Goal: Task Accomplishment & Management: Manage account settings

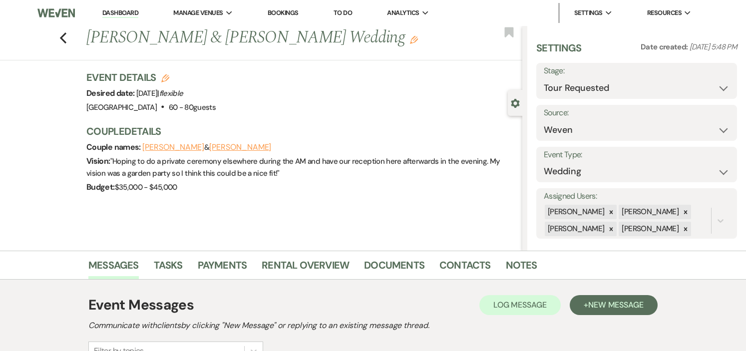
select select "2"
select select "1"
click at [124, 10] on link "Dashboard" at bounding box center [120, 12] width 36 height 9
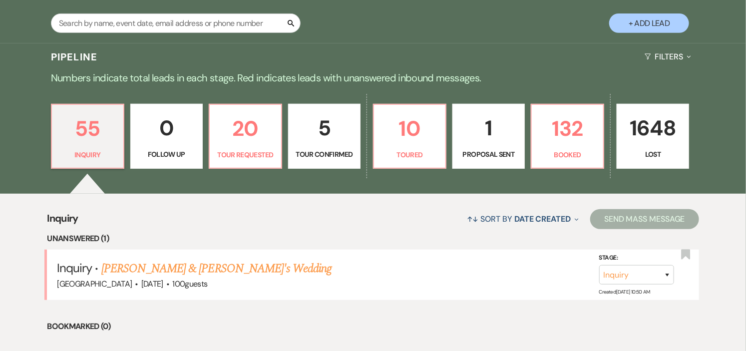
scroll to position [222, 0]
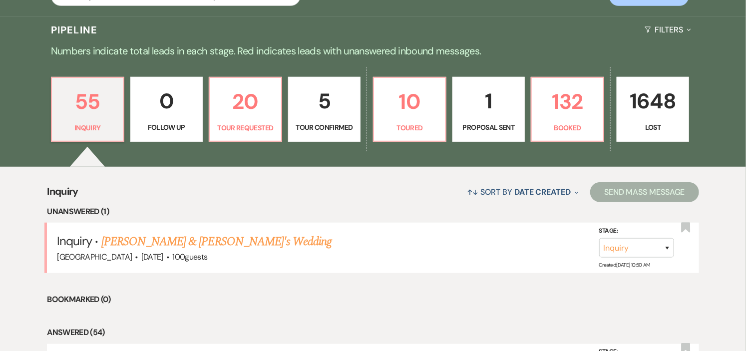
click at [327, 123] on p "Tour Confirmed" at bounding box center [323, 127] width 59 height 11
select select "4"
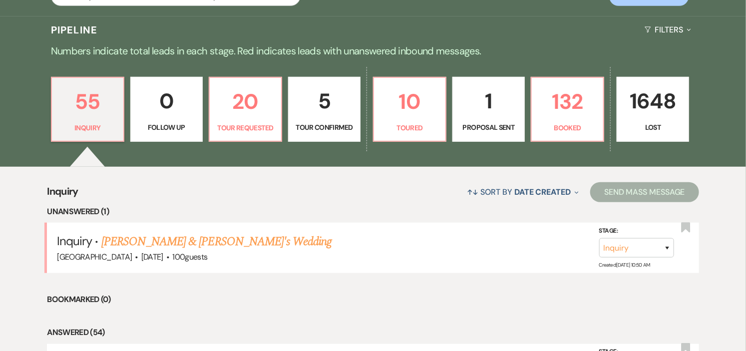
select select "4"
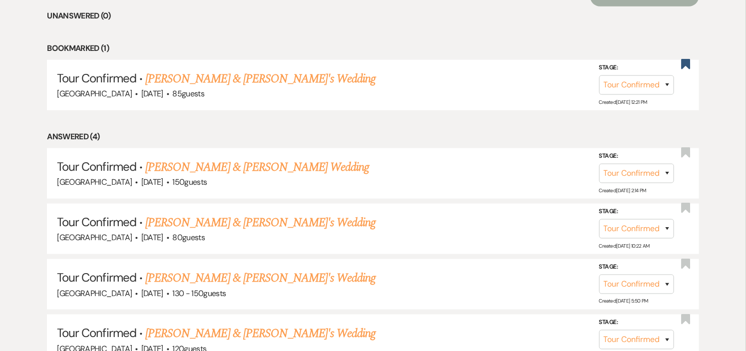
scroll to position [443, 0]
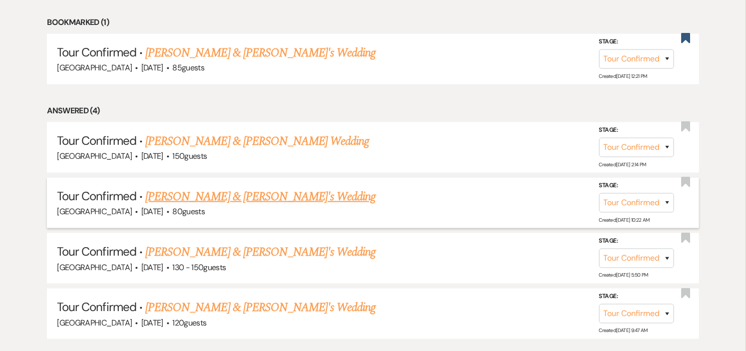
click at [221, 197] on link "Hannah Martinez & Fiance's Wedding" at bounding box center [260, 197] width 231 height 18
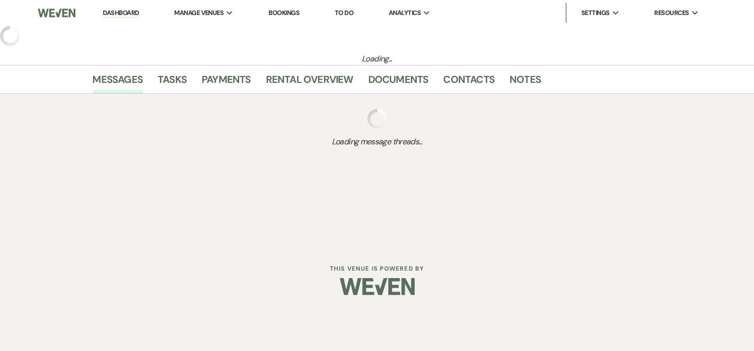
select select "4"
select select "5"
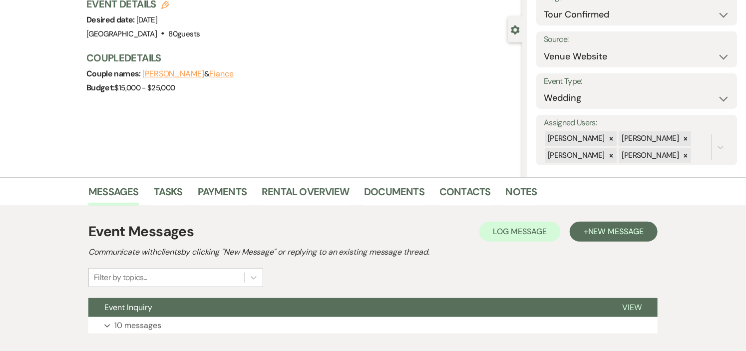
scroll to position [55, 0]
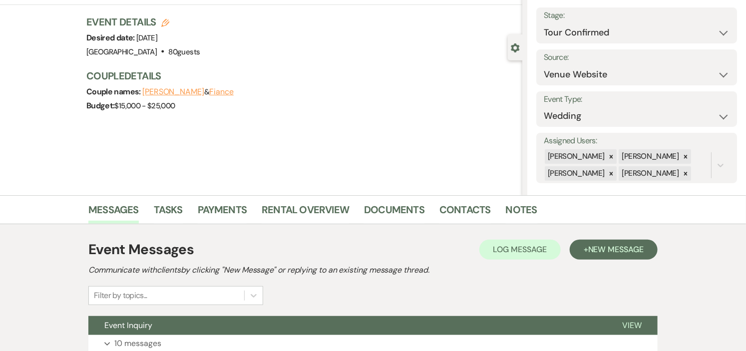
click at [229, 89] on button "Fiance" at bounding box center [221, 92] width 24 height 8
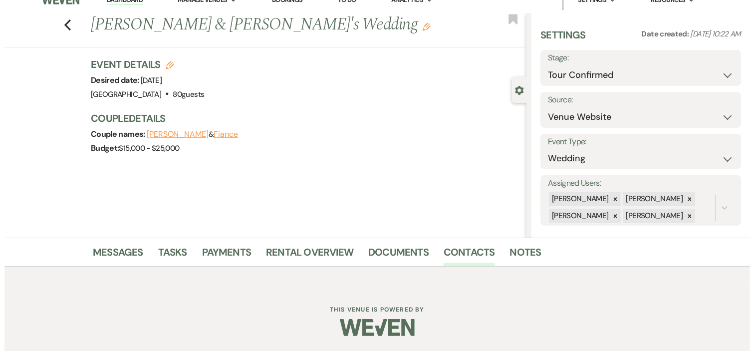
scroll to position [12, 0]
select select "1"
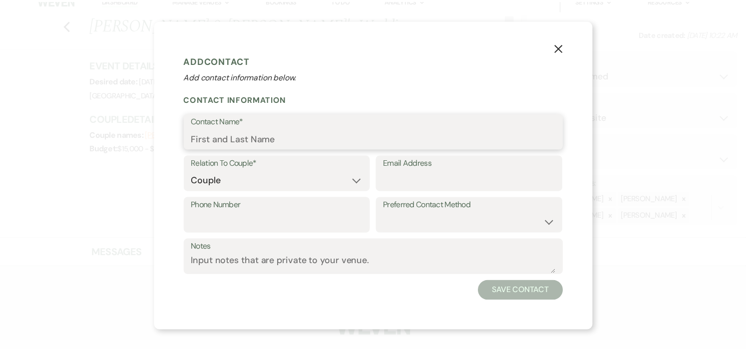
scroll to position [55, 0]
click at [293, 135] on input "Contact Name*" at bounding box center [377, 138] width 368 height 19
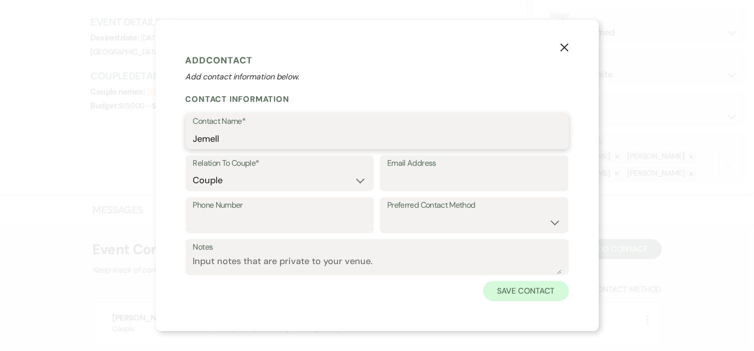
type input "Jemell"
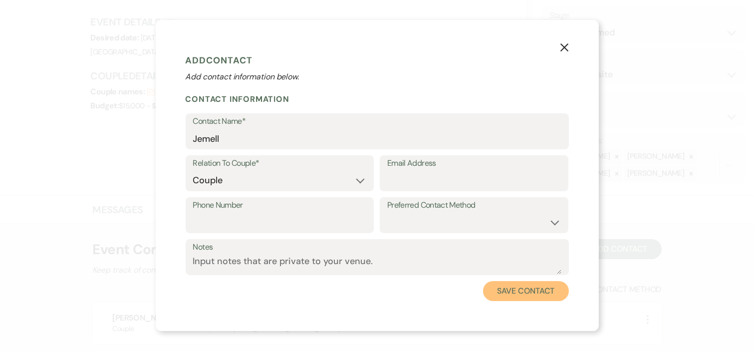
click at [520, 291] on button "Save Contact" at bounding box center [525, 291] width 85 height 20
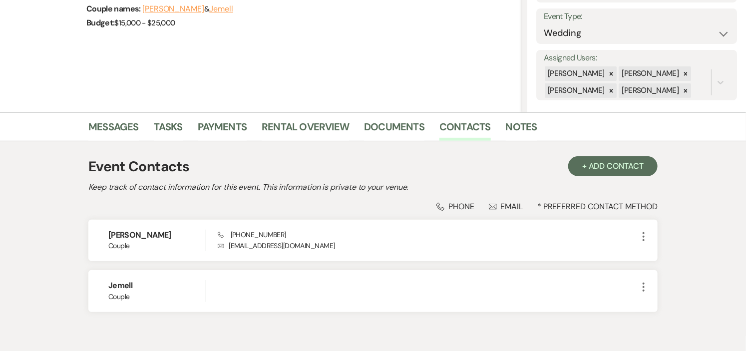
scroll to position [166, 0]
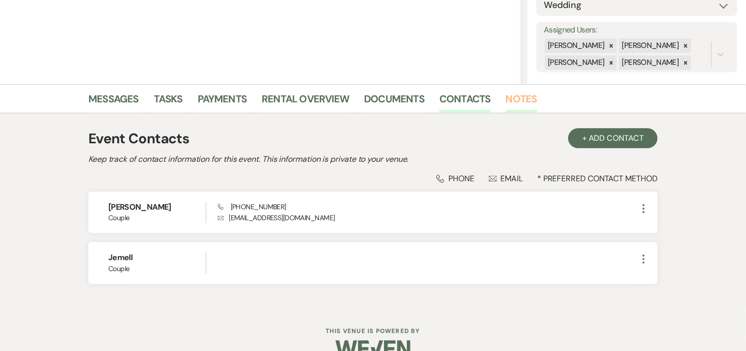
click at [520, 97] on link "Notes" at bounding box center [521, 102] width 31 height 22
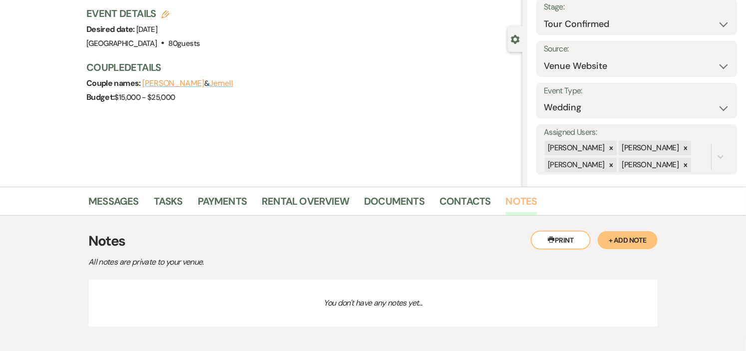
scroll to position [113, 0]
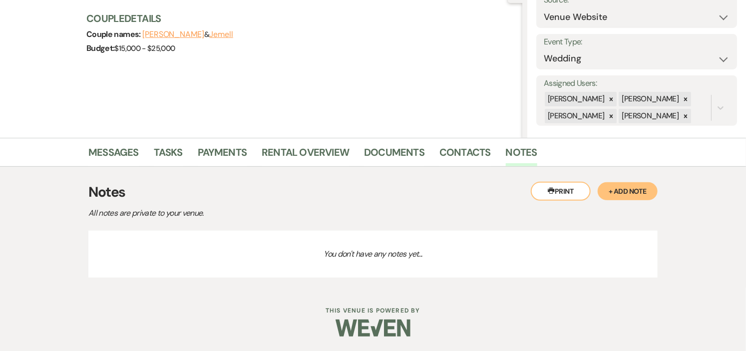
drag, startPoint x: 644, startPoint y: 191, endPoint x: 493, endPoint y: 209, distance: 152.8
click at [644, 190] on button "+ Add Note" at bounding box center [627, 191] width 60 height 18
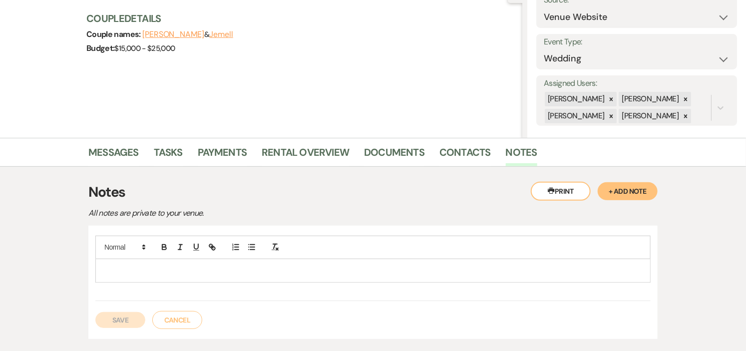
click at [246, 268] on p at bounding box center [372, 270] width 539 height 11
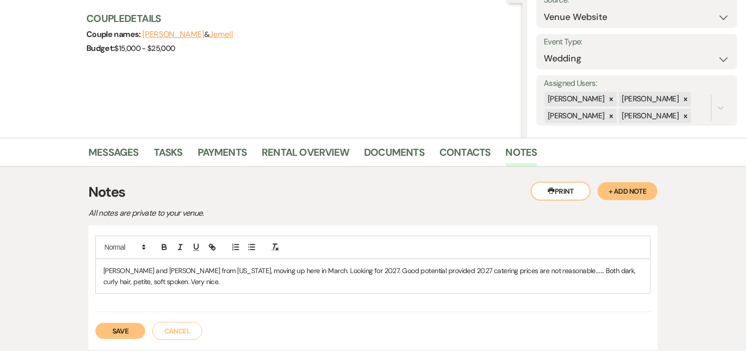
click at [122, 332] on button "Save" at bounding box center [120, 331] width 50 height 16
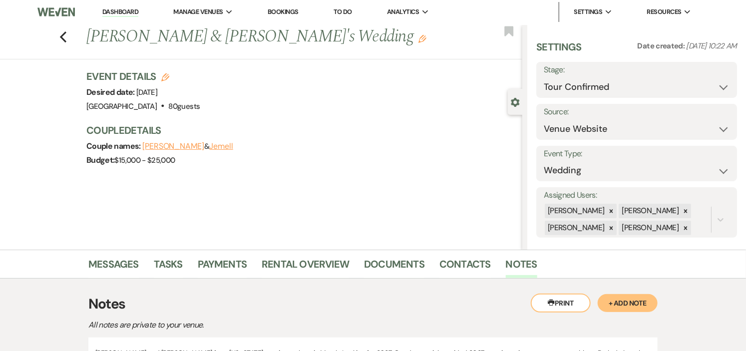
scroll to position [0, 0]
click at [505, 31] on use "button" at bounding box center [508, 32] width 9 height 10
click at [508, 30] on use "button" at bounding box center [508, 32] width 9 height 10
click at [511, 30] on use "button" at bounding box center [508, 32] width 9 height 10
click at [108, 13] on link "Dashboard" at bounding box center [120, 12] width 36 height 9
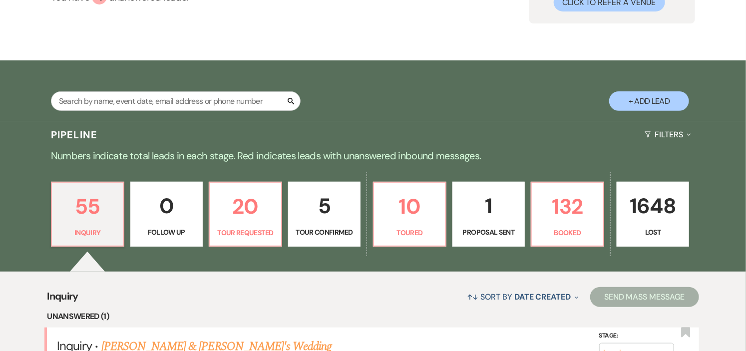
scroll to position [166, 0]
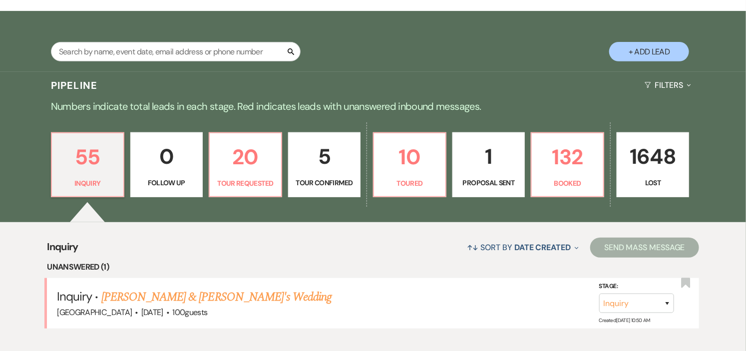
click at [338, 182] on p "Tour Confirmed" at bounding box center [323, 182] width 59 height 11
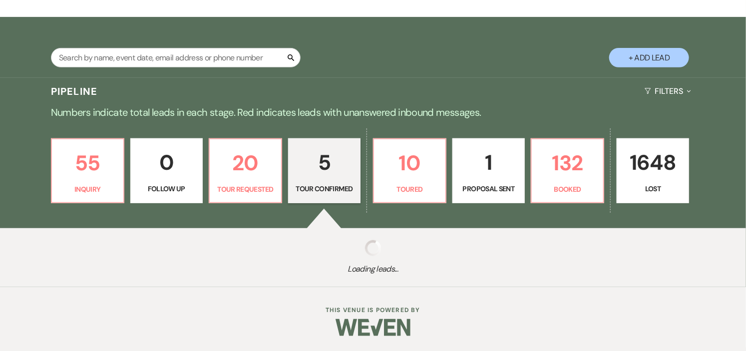
select select "4"
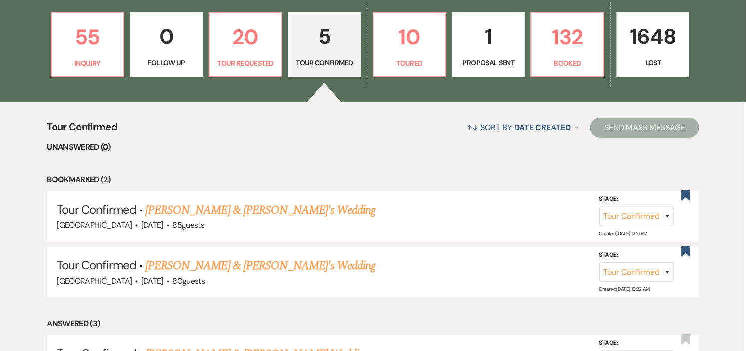
scroll to position [277, 0]
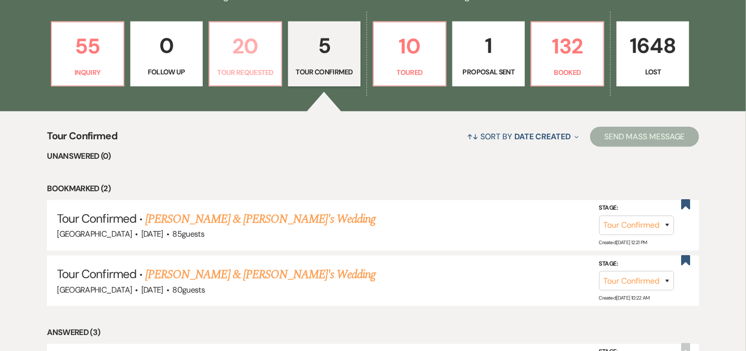
click at [265, 43] on p "20" at bounding box center [245, 45] width 59 height 33
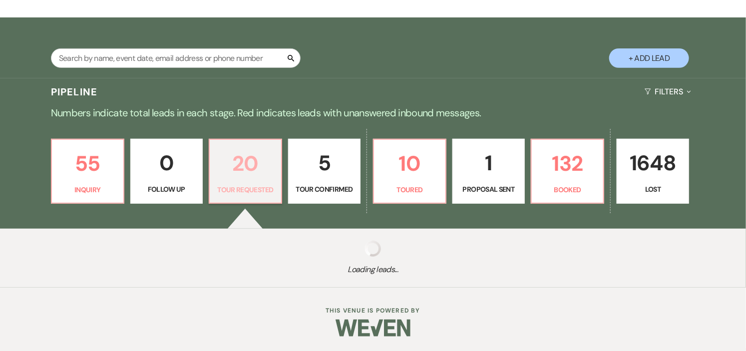
select select "2"
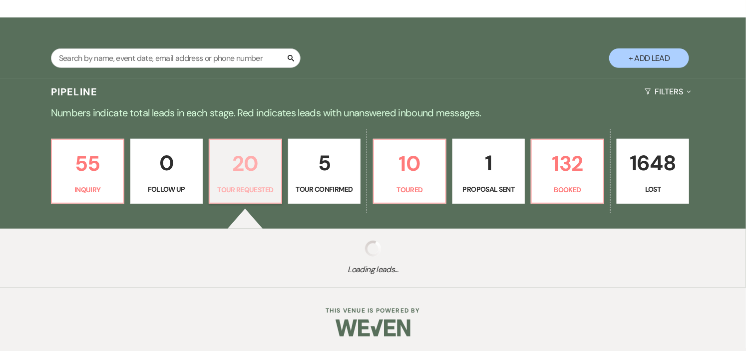
select select "2"
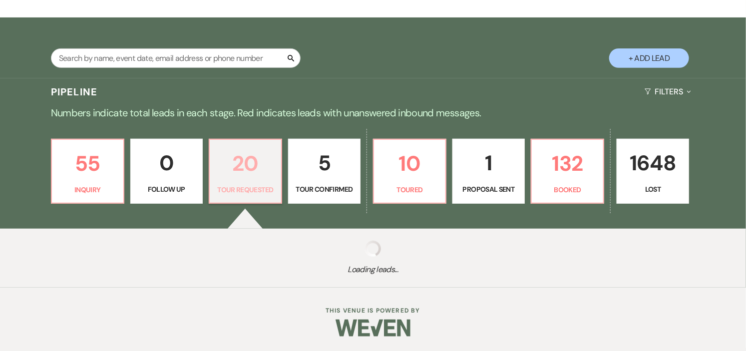
select select "2"
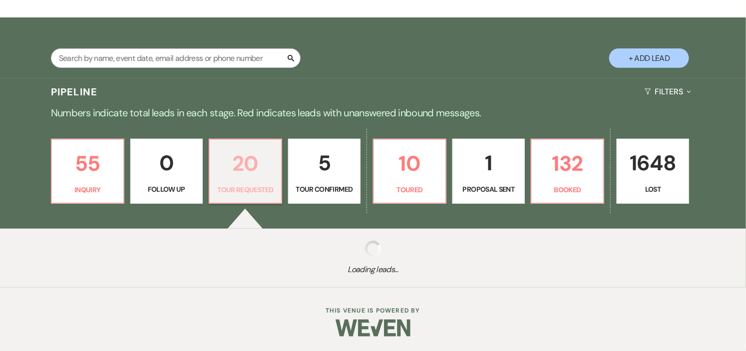
select select "2"
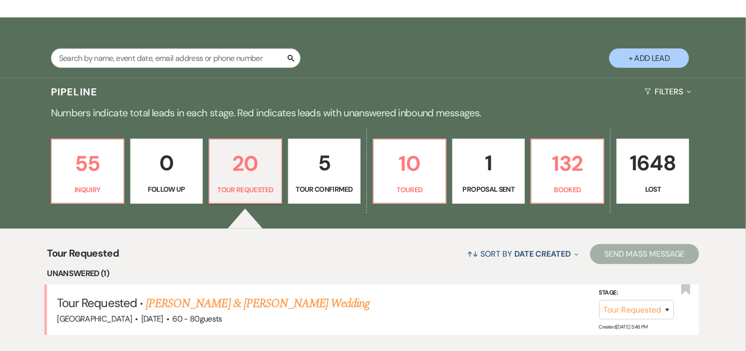
scroll to position [277, 0]
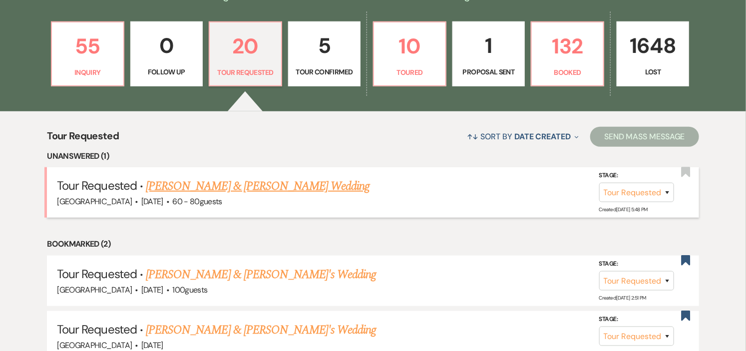
click at [287, 186] on link "David Farrar & Maeve Robertson's Wedding" at bounding box center [258, 186] width 224 height 18
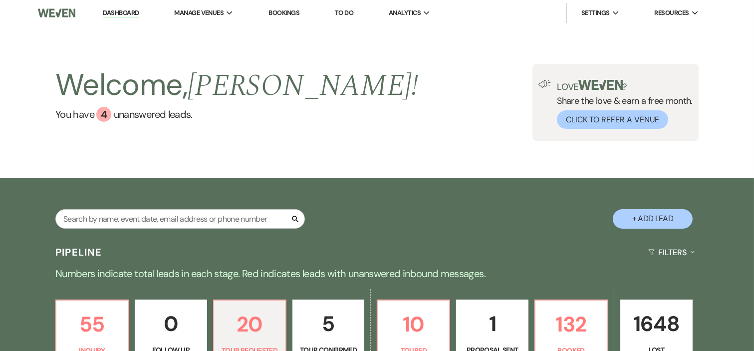
select select "2"
select select "1"
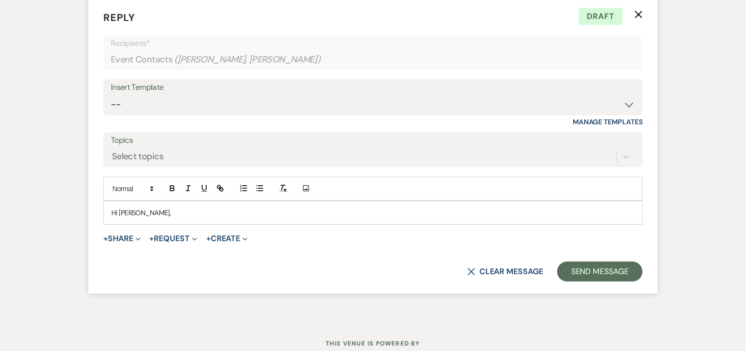
scroll to position [1634, 0]
click at [166, 213] on p "Hi Maeve," at bounding box center [372, 212] width 523 height 11
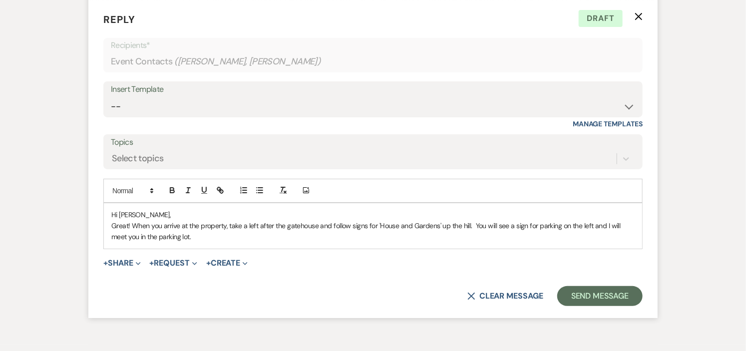
scroll to position [1690, 0]
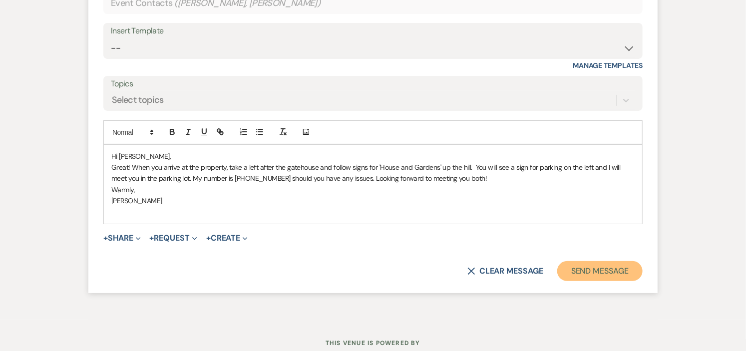
click at [592, 267] on button "Send Message" at bounding box center [599, 271] width 85 height 20
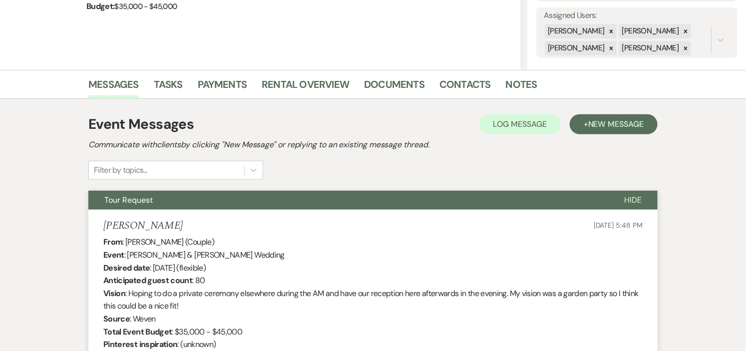
scroll to position [0, 0]
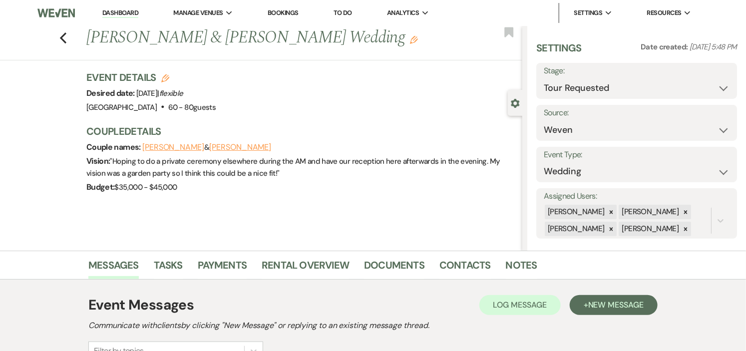
click at [115, 12] on link "Dashboard" at bounding box center [120, 12] width 36 height 9
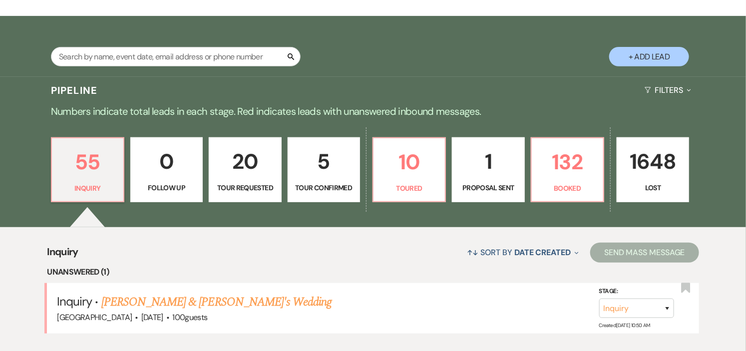
scroll to position [222, 0]
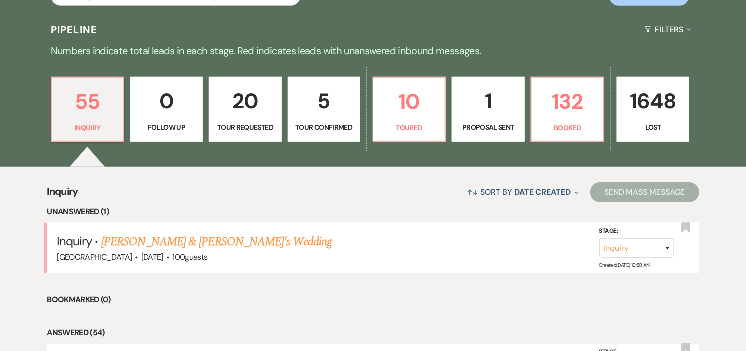
click at [346, 124] on p "Tour Confirmed" at bounding box center [323, 127] width 59 height 11
select select "4"
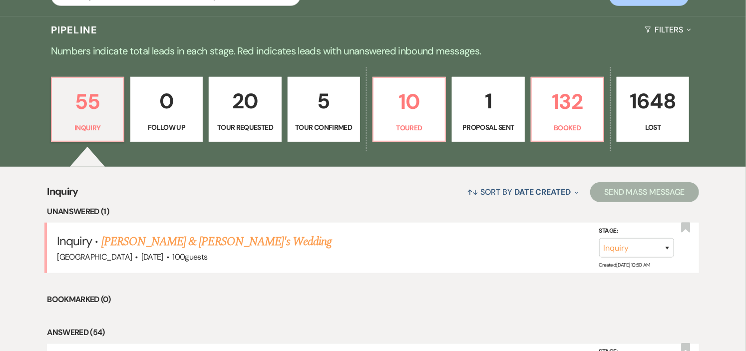
select select "4"
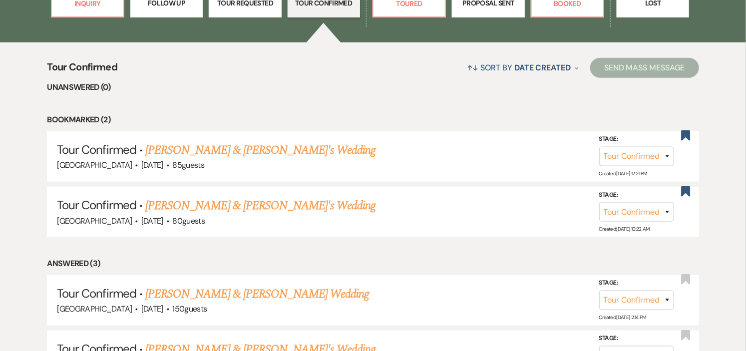
scroll to position [443, 0]
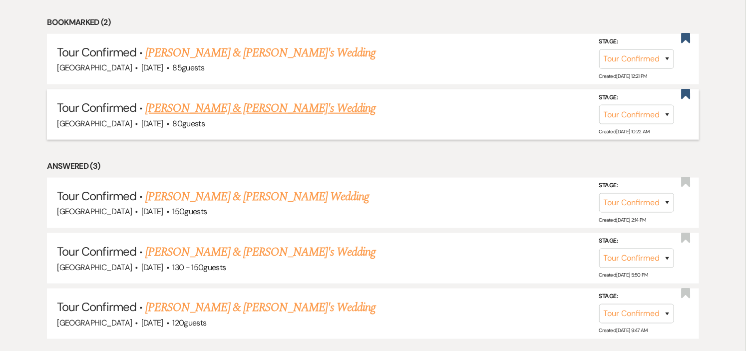
click at [258, 112] on link "[PERSON_NAME] & [PERSON_NAME]'s Wedding" at bounding box center [260, 108] width 231 height 18
select select "4"
select select "5"
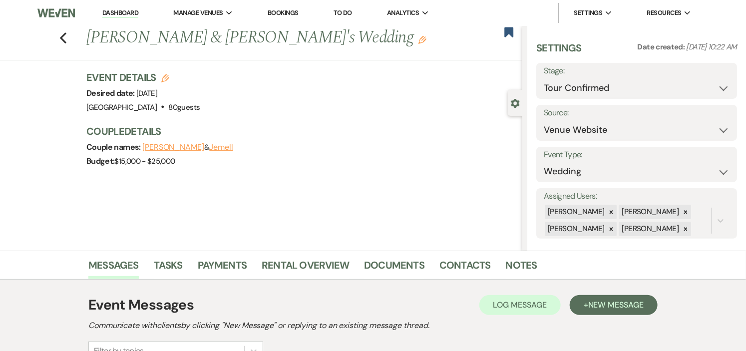
click at [167, 77] on use "button" at bounding box center [165, 78] width 8 height 8
select select "441"
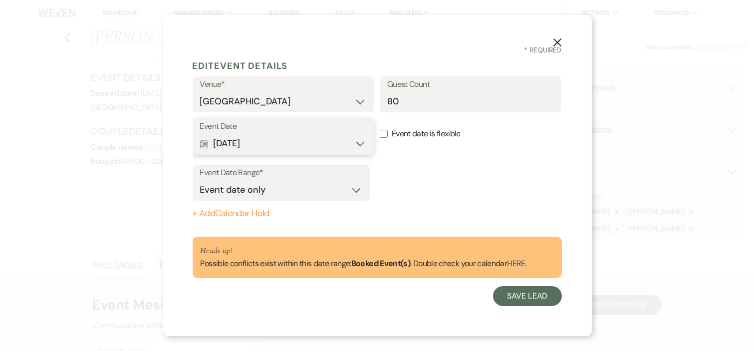
click at [356, 143] on button "Calendar Aug 08, 2026 Expand" at bounding box center [283, 144] width 167 height 20
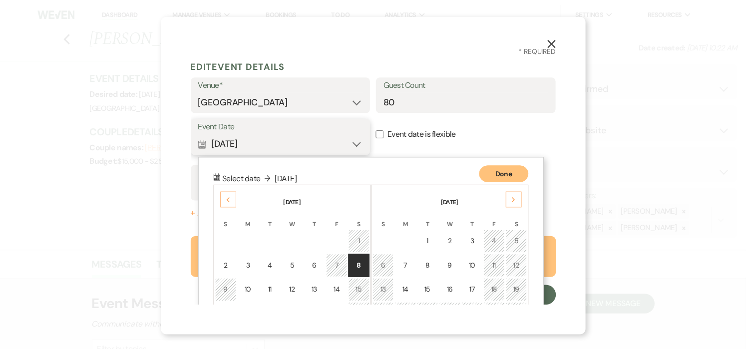
scroll to position [83, 0]
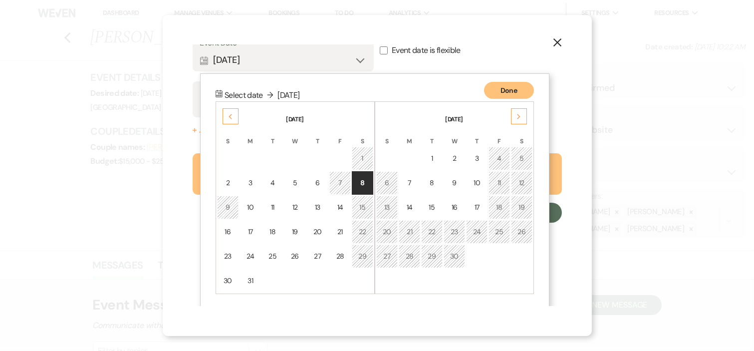
click at [517, 118] on use at bounding box center [518, 116] width 3 height 5
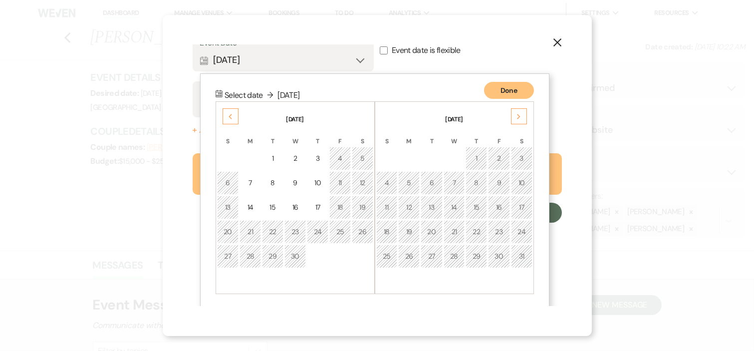
click at [517, 118] on use at bounding box center [518, 116] width 3 height 5
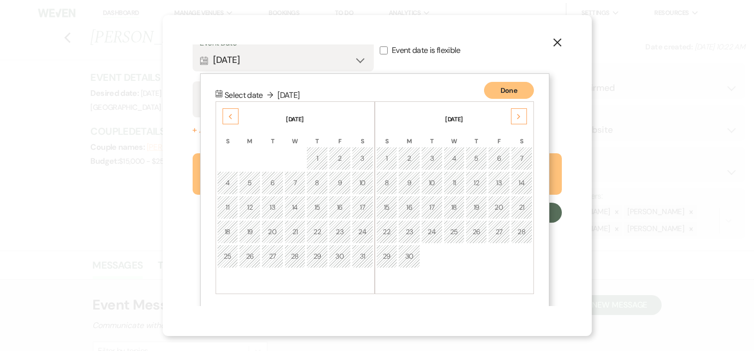
click at [517, 118] on use at bounding box center [518, 116] width 3 height 5
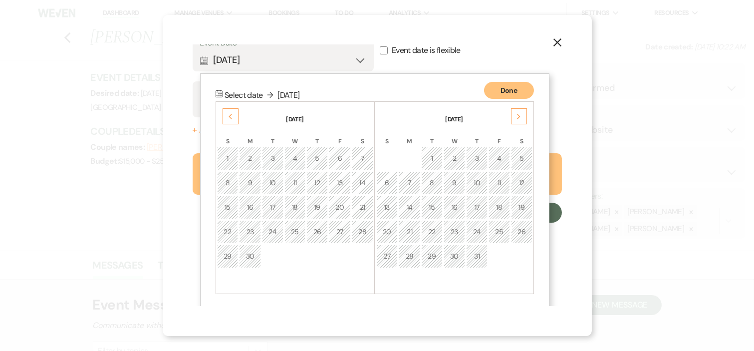
click at [517, 118] on use at bounding box center [518, 116] width 3 height 5
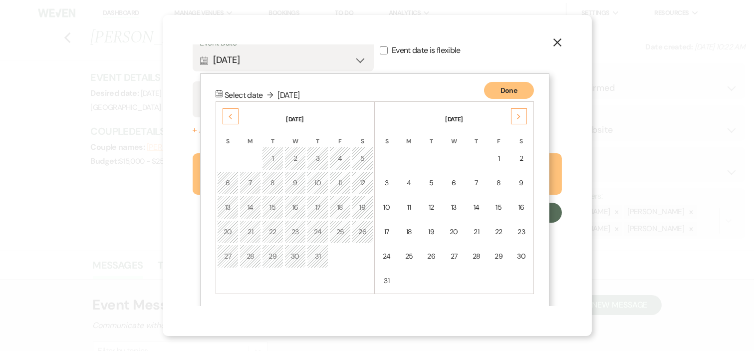
click at [517, 118] on use at bounding box center [518, 116] width 3 height 5
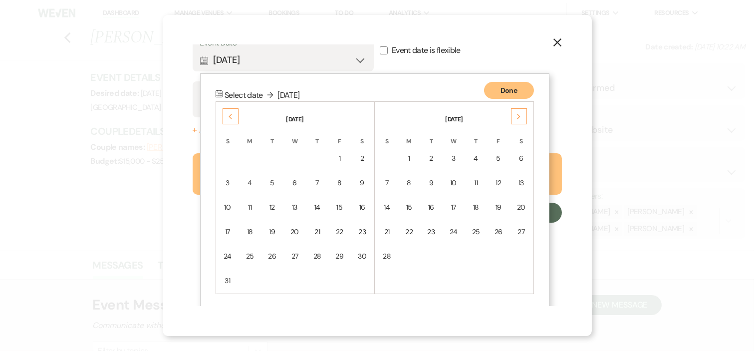
click at [517, 118] on use at bounding box center [518, 116] width 3 height 5
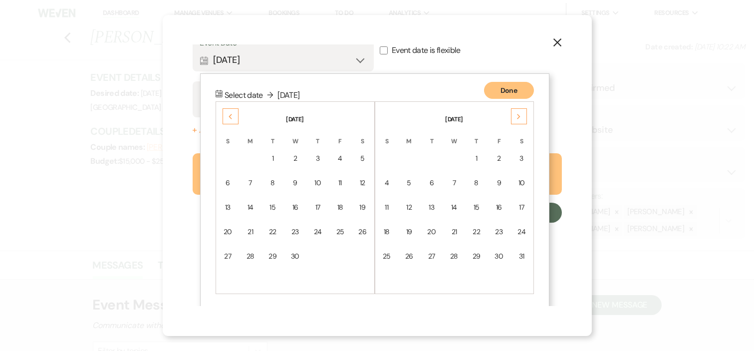
click at [517, 118] on use at bounding box center [518, 116] width 3 height 5
click at [557, 41] on use "button" at bounding box center [557, 42] width 8 height 8
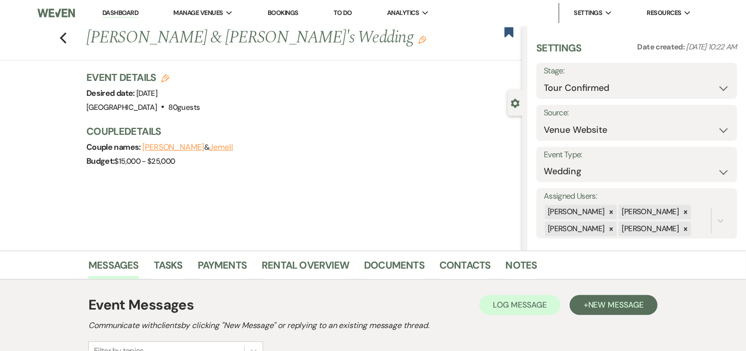
click at [105, 12] on link "Dashboard" at bounding box center [120, 12] width 36 height 9
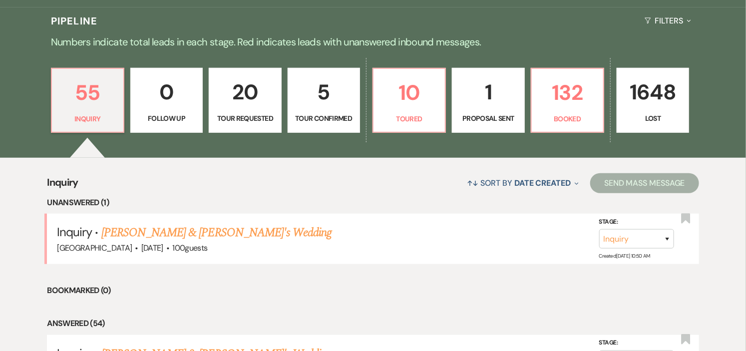
scroll to position [277, 0]
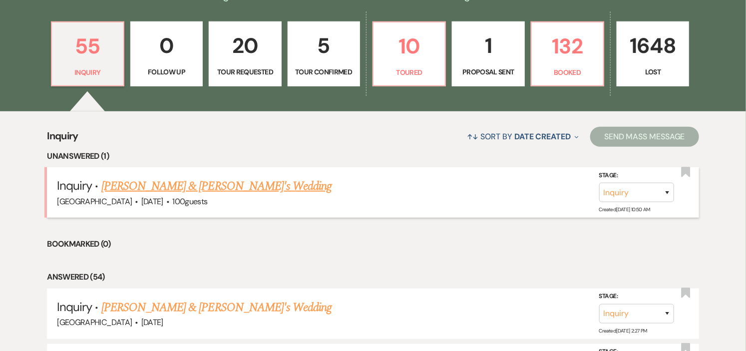
click at [178, 191] on link "[PERSON_NAME] & [PERSON_NAME]'s Wedding" at bounding box center [216, 186] width 231 height 18
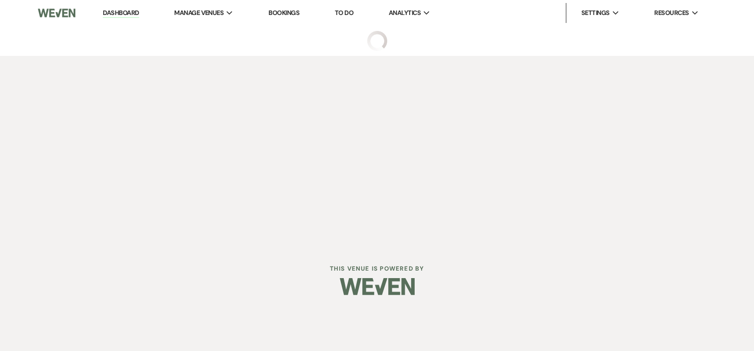
select select "5"
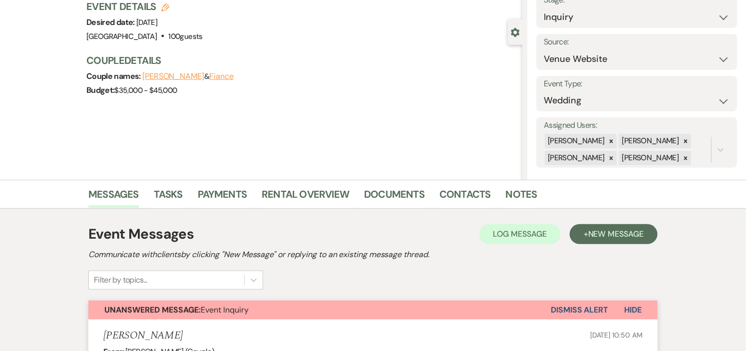
scroll to position [54, 0]
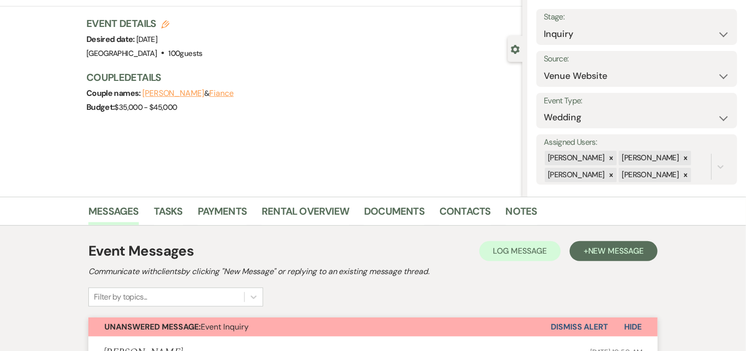
drag, startPoint x: 583, startPoint y: 319, endPoint x: 582, endPoint y: 312, distance: 7.1
click at [584, 317] on button "Dismiss Alert" at bounding box center [578, 326] width 57 height 19
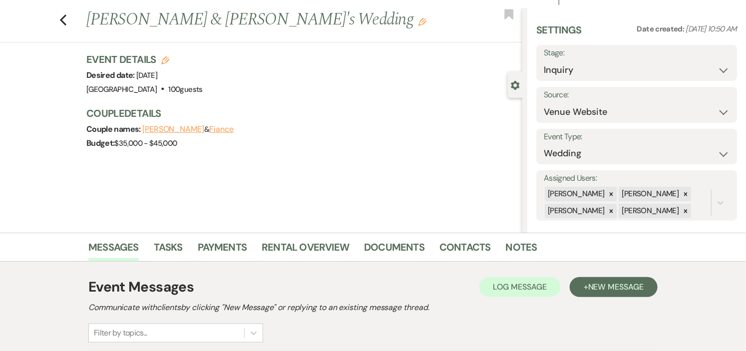
scroll to position [0, 0]
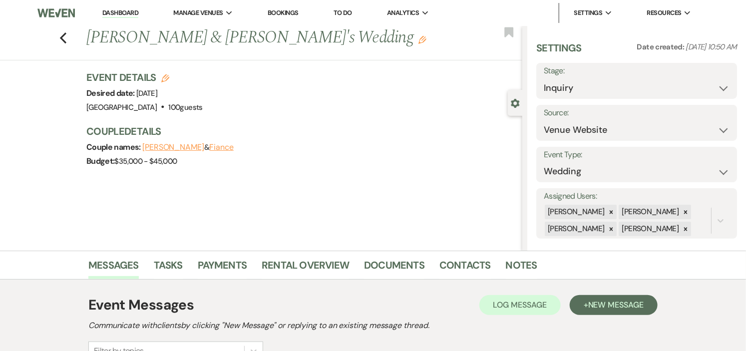
click at [124, 11] on link "Dashboard" at bounding box center [120, 12] width 36 height 9
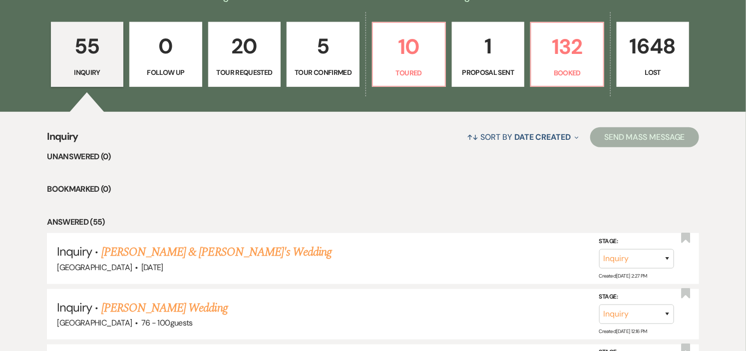
scroll to position [277, 0]
click at [421, 68] on p "Toured" at bounding box center [409, 72] width 60 height 11
select select "5"
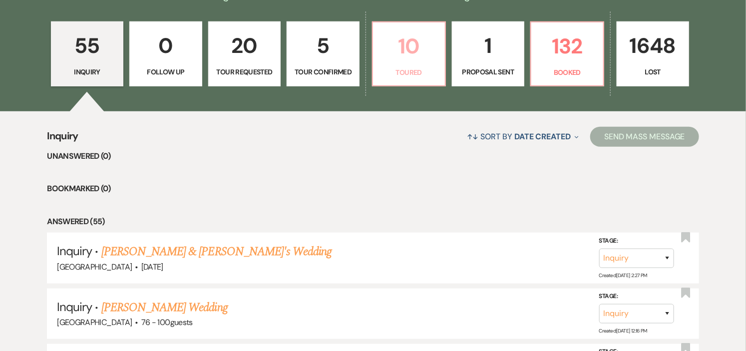
select select "5"
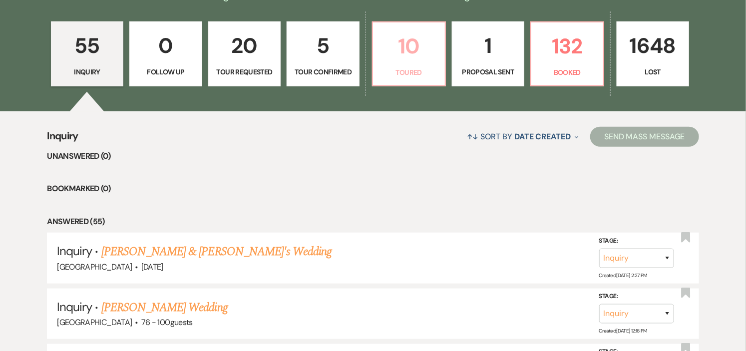
select select "5"
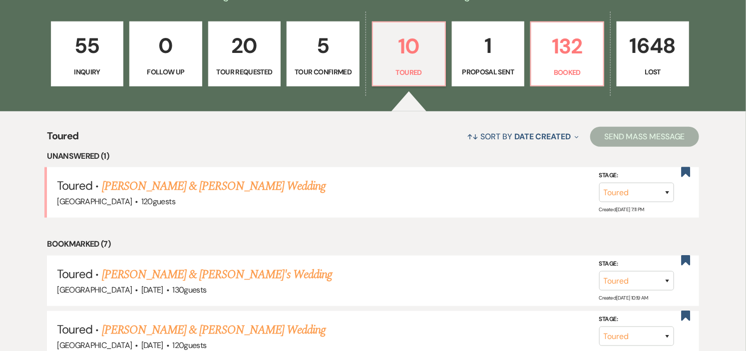
click at [247, 185] on link "[PERSON_NAME] & [PERSON_NAME] Wedding" at bounding box center [214, 186] width 224 height 18
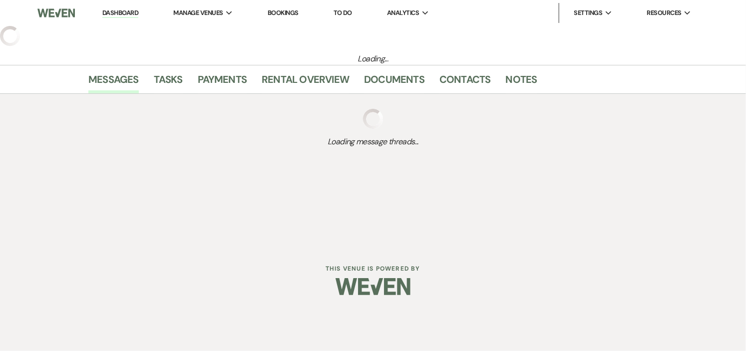
select select "5"
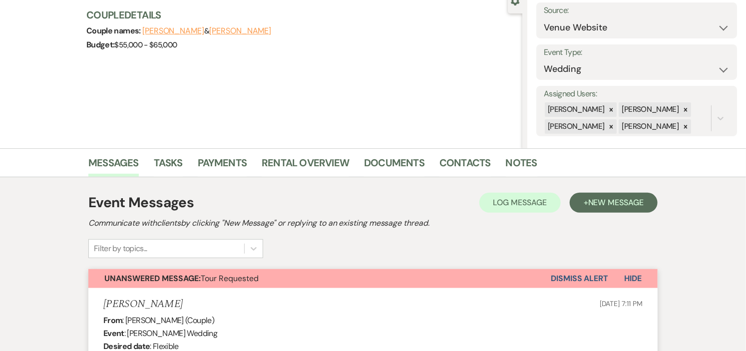
scroll to position [111, 0]
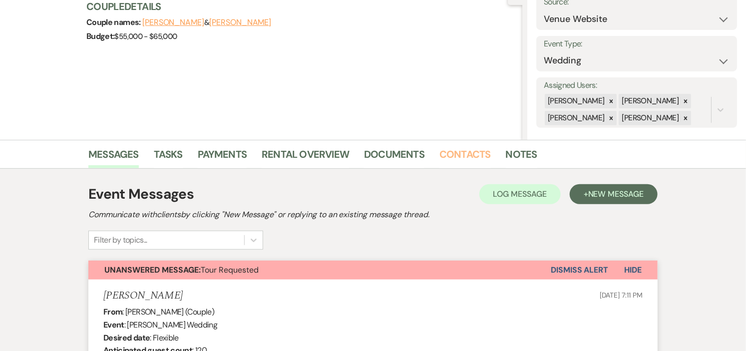
click at [460, 152] on link "Contacts" at bounding box center [464, 157] width 51 height 22
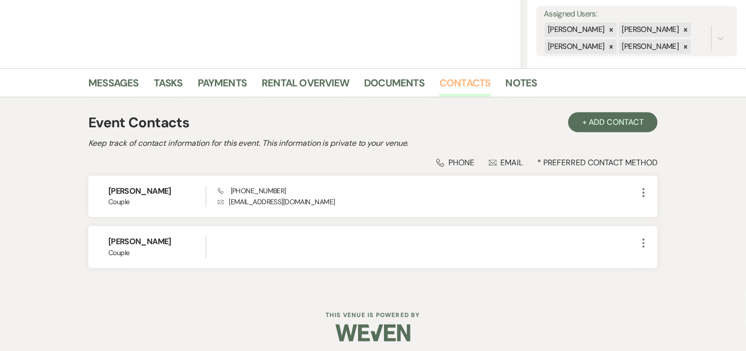
scroll to position [187, 0]
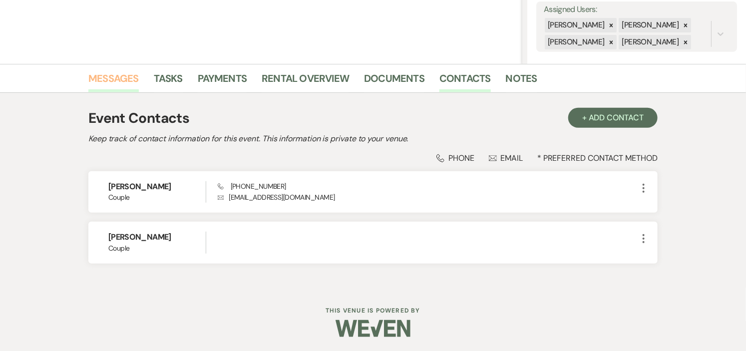
click at [115, 78] on link "Messages" at bounding box center [113, 81] width 50 height 22
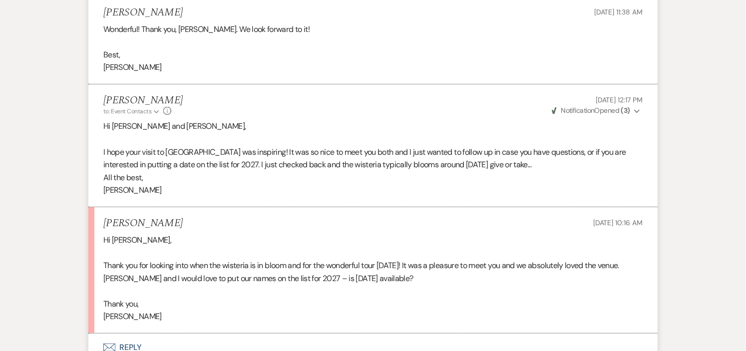
scroll to position [1829, 0]
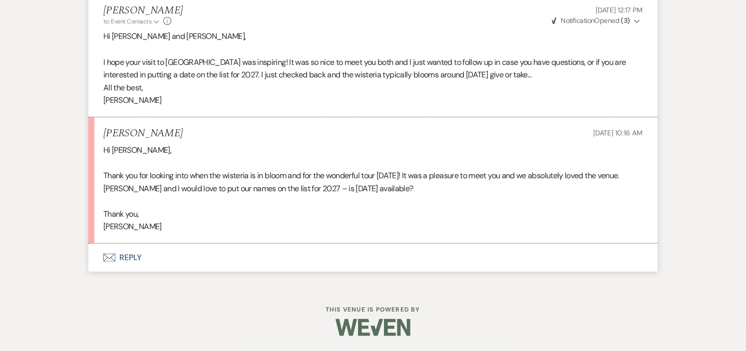
click at [127, 254] on button "Envelope Reply" at bounding box center [372, 258] width 569 height 28
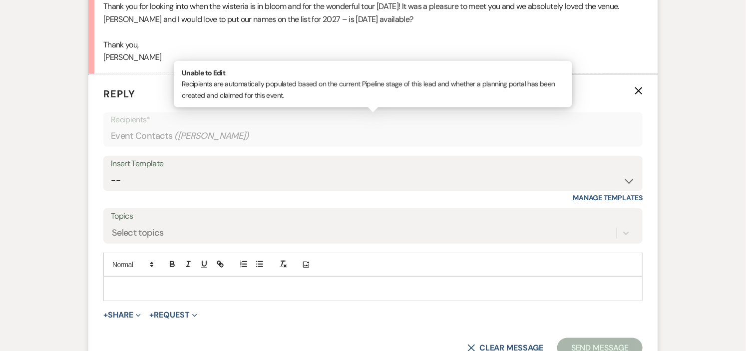
scroll to position [2001, 0]
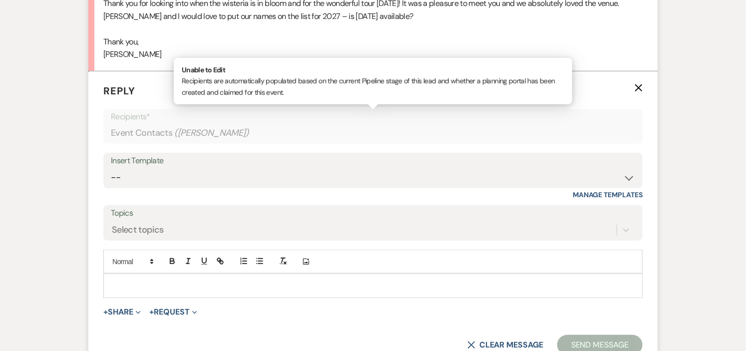
click at [235, 286] on p at bounding box center [372, 285] width 523 height 11
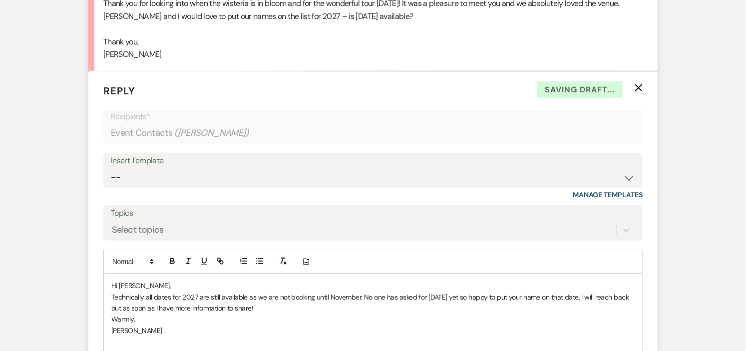
scroll to position [2056, 0]
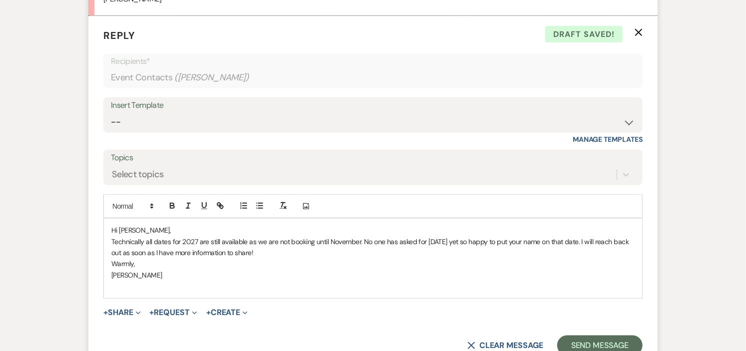
click at [466, 241] on p "Technically all dates for 2027 are still available as we are not booking until …" at bounding box center [372, 247] width 523 height 22
click at [617, 241] on p "Technically all dates for 2027 are still available as we are not booking until …" at bounding box center [372, 247] width 523 height 22
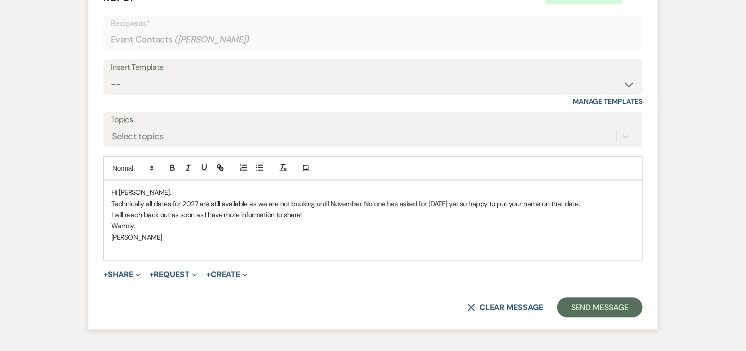
scroll to position [2112, 0]
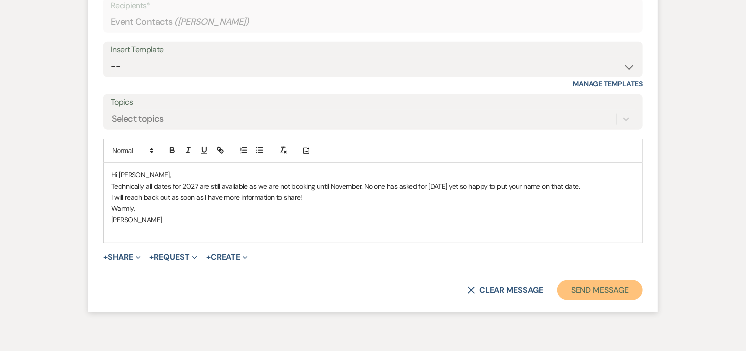
click at [606, 291] on button "Send Message" at bounding box center [599, 290] width 85 height 20
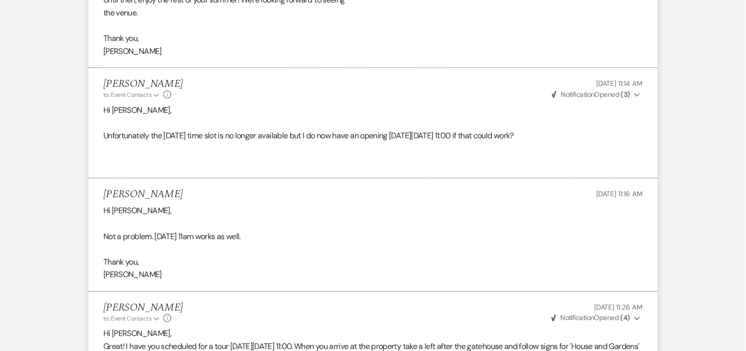
scroll to position [0, 0]
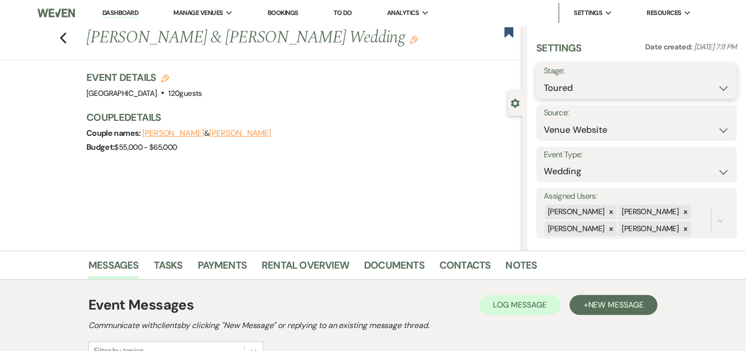
click at [718, 87] on select "Inquiry Follow Up Tour Requested Tour Confirmed Toured Proposal Sent Booked Lost" at bounding box center [636, 87] width 186 height 19
click at [323, 149] on div "Budget: $55,000 - $65,000" at bounding box center [299, 147] width 426 height 14
click at [116, 12] on link "Dashboard" at bounding box center [120, 12] width 36 height 9
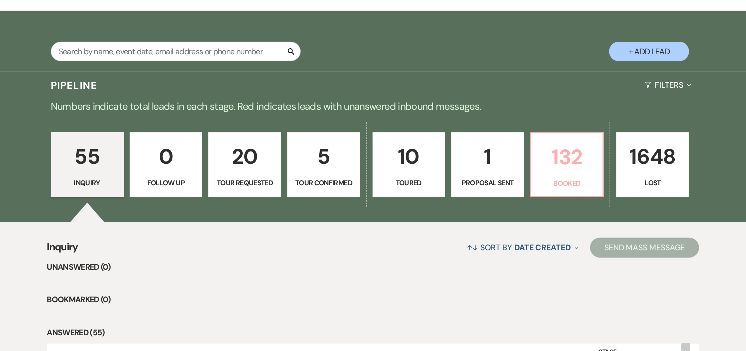
click at [577, 170] on p "132" at bounding box center [567, 156] width 60 height 33
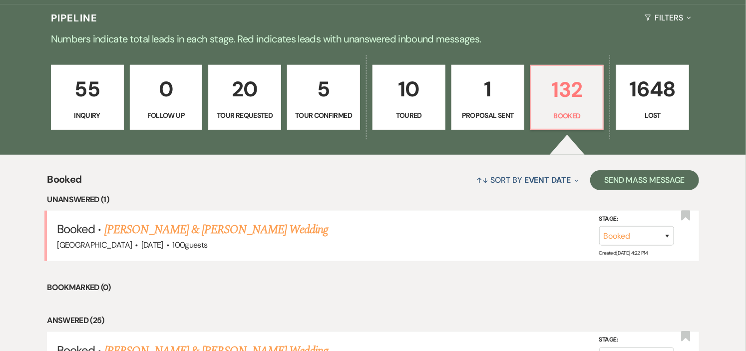
scroll to position [332, 0]
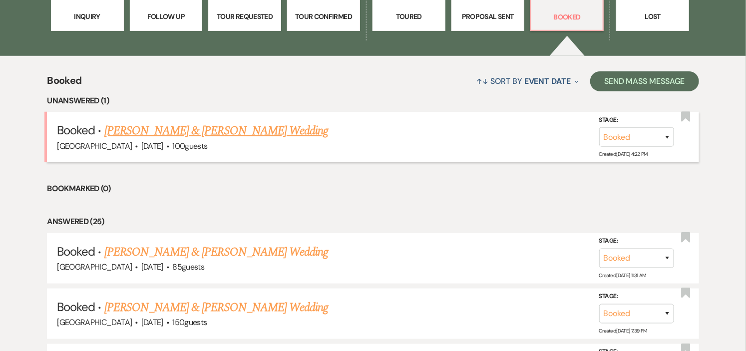
click at [263, 130] on link "[PERSON_NAME] & [PERSON_NAME] Wedding" at bounding box center [216, 131] width 224 height 18
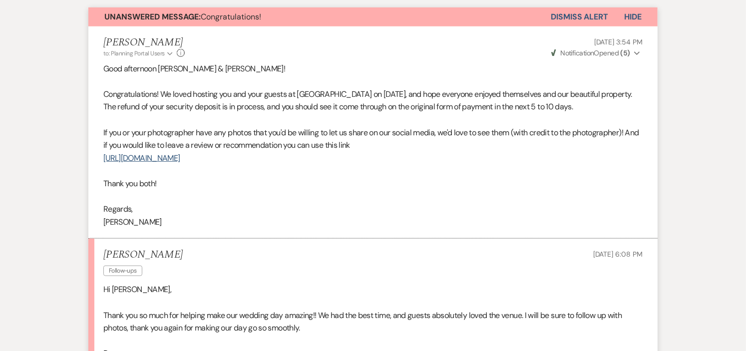
scroll to position [111, 0]
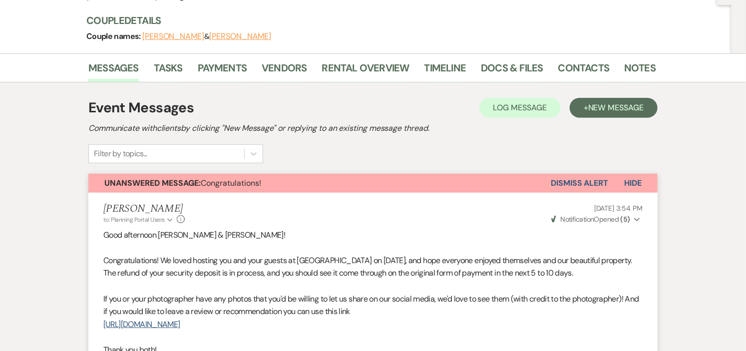
click at [570, 186] on button "Dismiss Alert" at bounding box center [578, 183] width 57 height 19
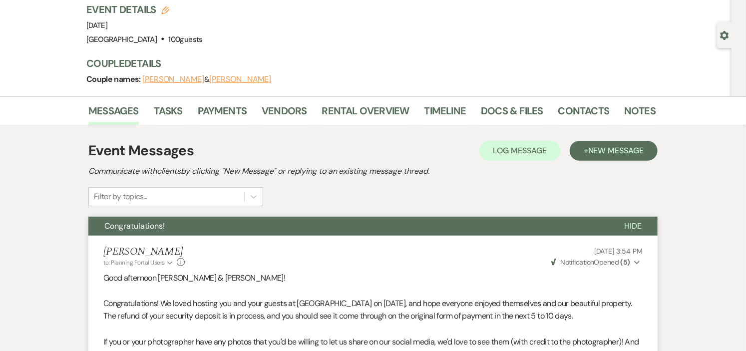
scroll to position [0, 0]
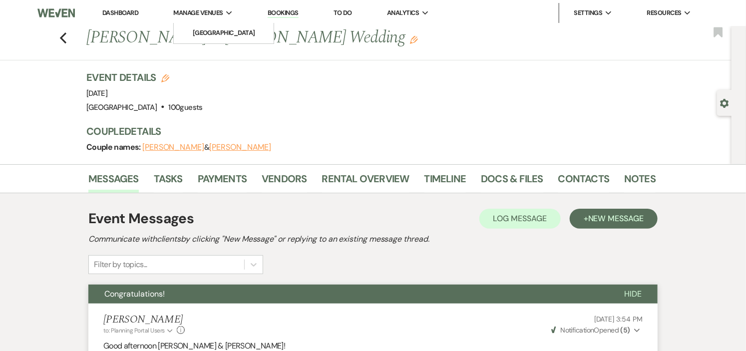
click at [196, 10] on span "Manage Venues" at bounding box center [197, 13] width 49 height 10
click at [198, 33] on li "[GEOGRAPHIC_DATA]" at bounding box center [224, 33] width 90 height 10
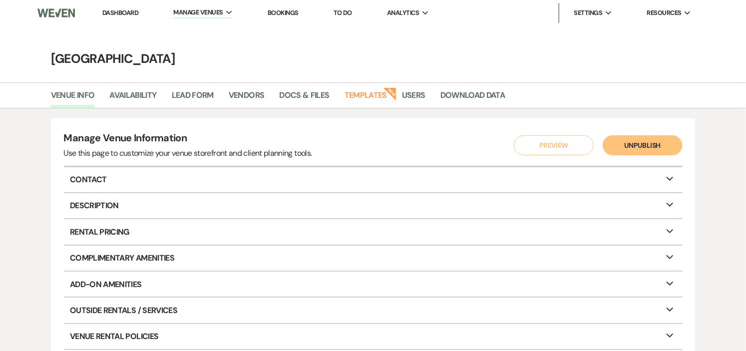
click at [103, 8] on link "Dashboard" at bounding box center [120, 12] width 36 height 8
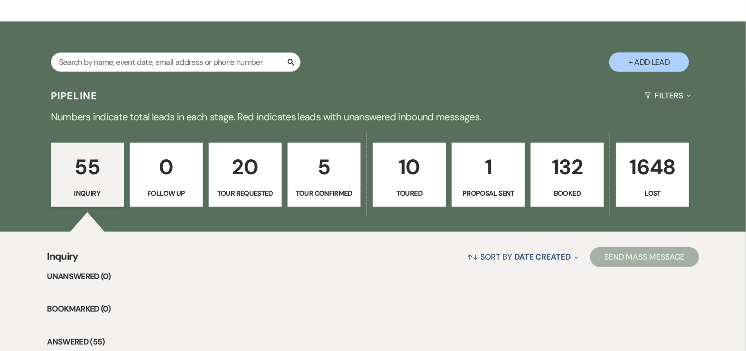
scroll to position [166, 0]
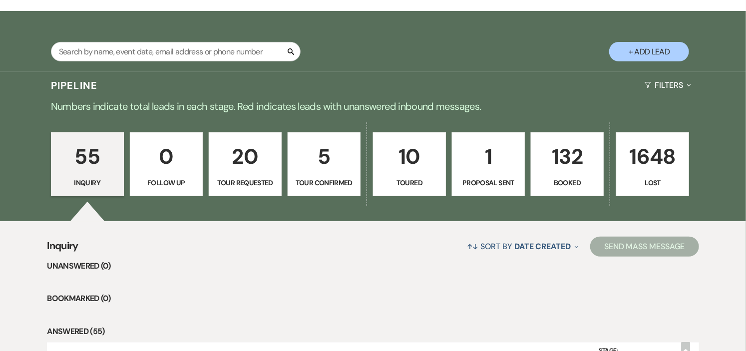
click at [549, 164] on p "132" at bounding box center [567, 156] width 60 height 33
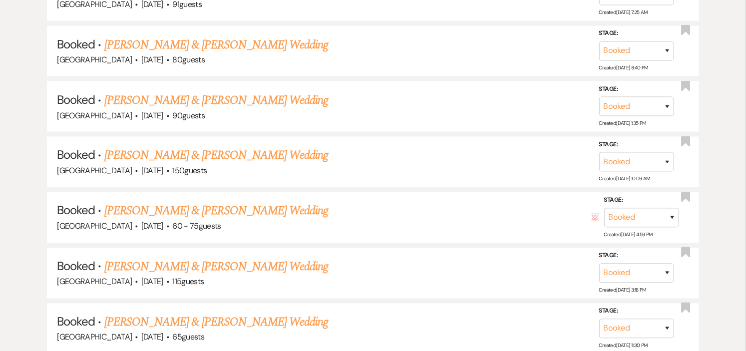
scroll to position [4590, 0]
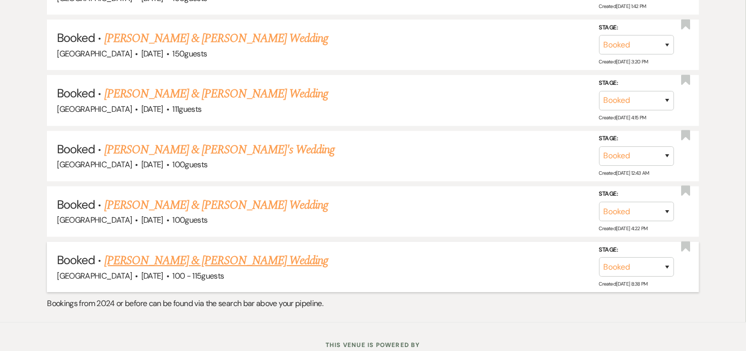
click at [169, 252] on link "[PERSON_NAME] & [PERSON_NAME] Wedding" at bounding box center [216, 261] width 224 height 18
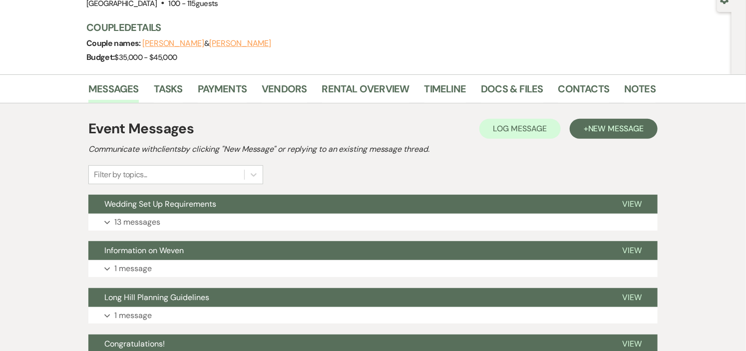
scroll to position [55, 0]
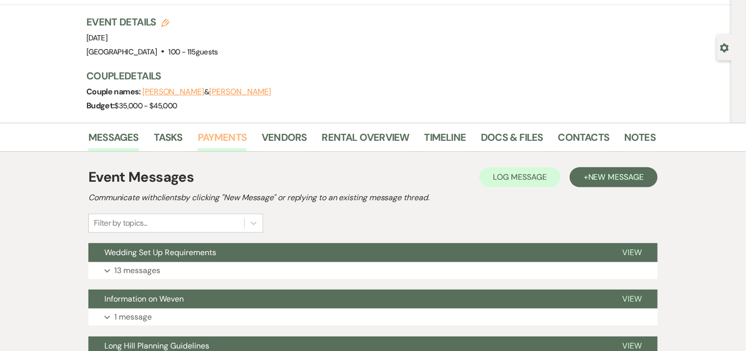
click at [221, 135] on link "Payments" at bounding box center [222, 140] width 49 height 22
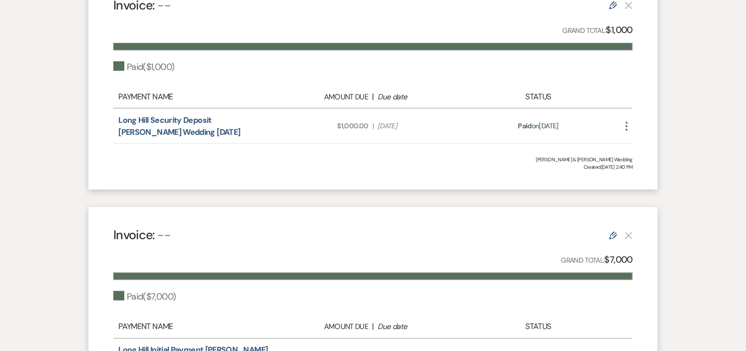
scroll to position [332, 0]
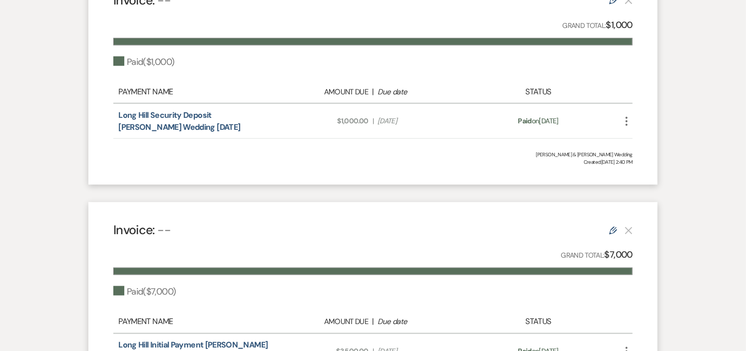
click at [626, 119] on icon "More" at bounding box center [626, 121] width 12 height 12
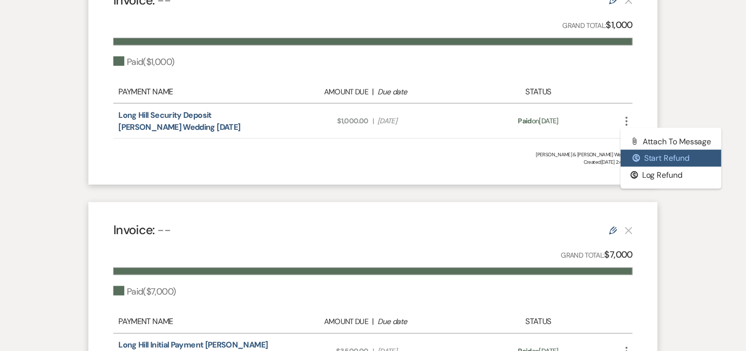
click at [648, 155] on button "$ Start Refund" at bounding box center [670, 158] width 101 height 17
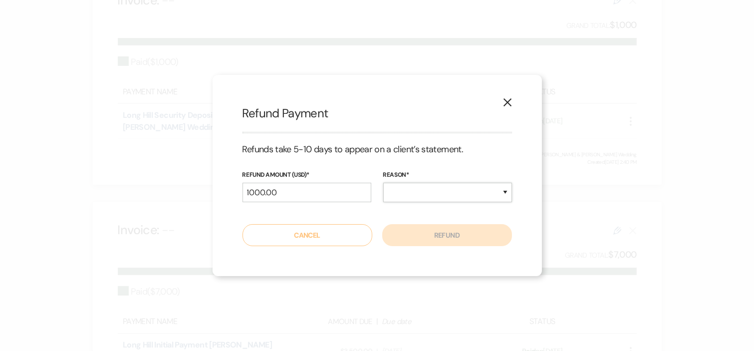
click at [477, 193] on select "Duplicate Fraudulent Requested by Customer Other" at bounding box center [447, 192] width 129 height 19
select select "other"
click at [383, 183] on select "Duplicate Fraudulent Requested by Customer Other" at bounding box center [447, 192] width 129 height 19
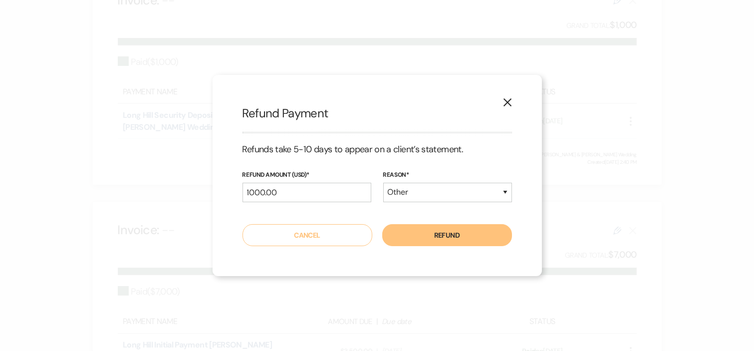
click at [450, 233] on button "Refund" at bounding box center [447, 235] width 130 height 22
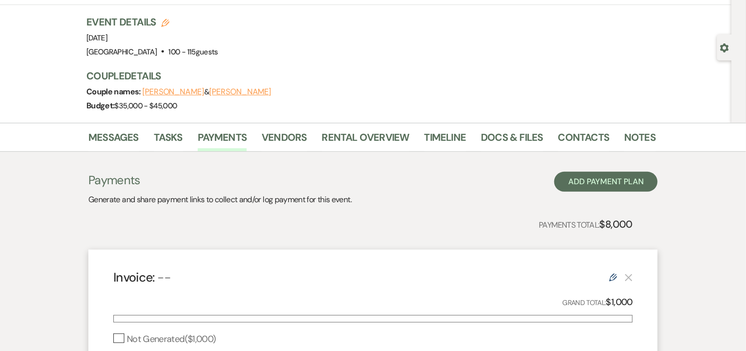
scroll to position [0, 0]
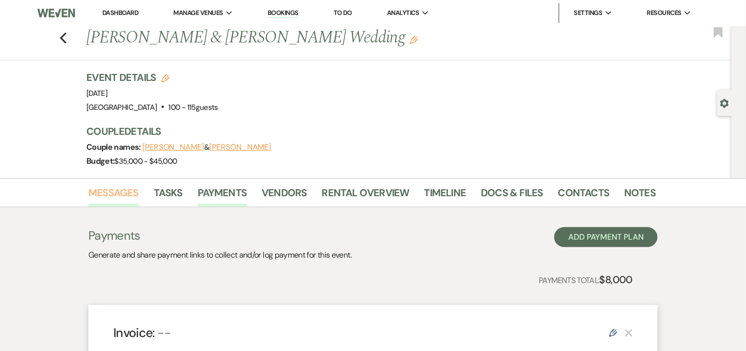
click at [117, 190] on link "Messages" at bounding box center [113, 196] width 50 height 22
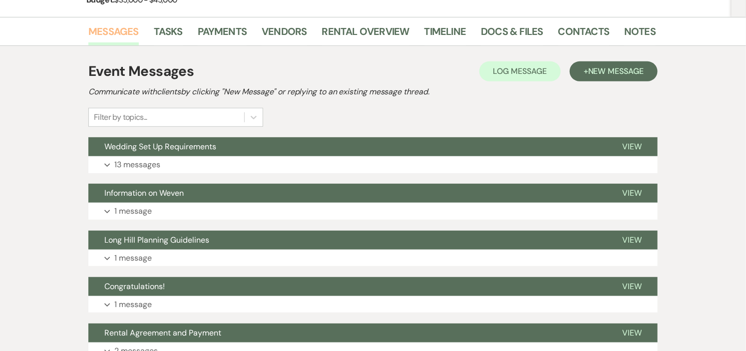
scroll to position [166, 0]
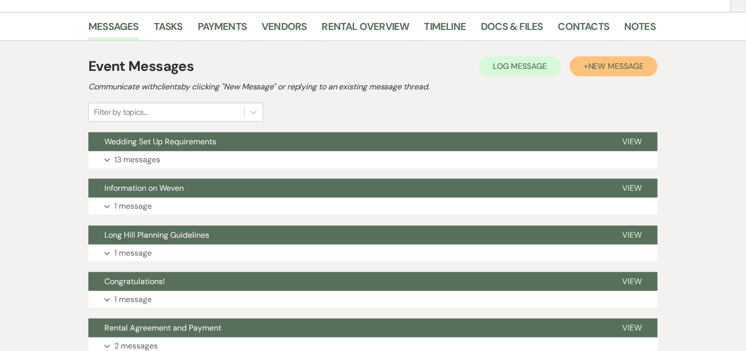
click at [601, 66] on span "New Message" at bounding box center [615, 66] width 55 height 10
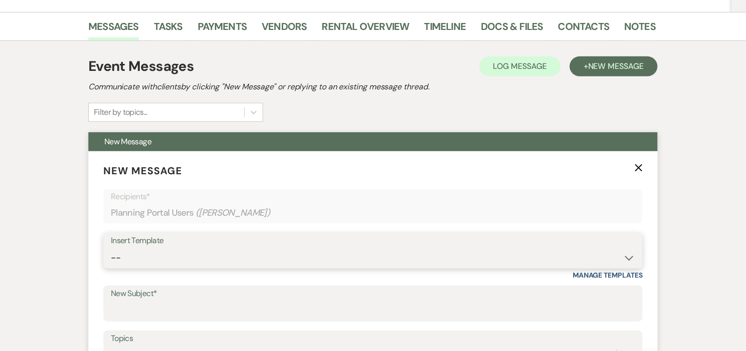
click at [614, 255] on select "-- Weven Planning Portal Introduction (Booked Events) Initial Inquiry Response …" at bounding box center [373, 257] width 524 height 19
select select "531"
click at [111, 248] on select "-- Weven Planning Portal Introduction (Booked Events) Initial Inquiry Response …" at bounding box center [373, 257] width 524 height 19
type input "Congratulations!"
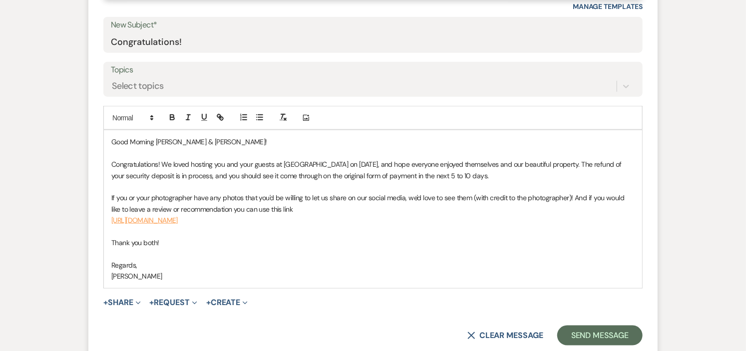
scroll to position [443, 0]
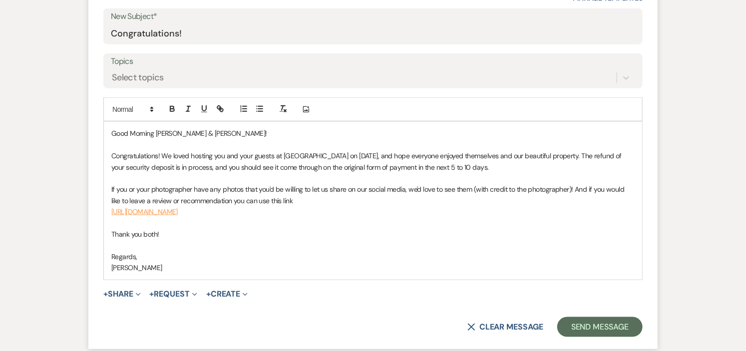
click at [153, 133] on p "Good Morning [PERSON_NAME] & [PERSON_NAME]!" at bounding box center [372, 133] width 523 height 11
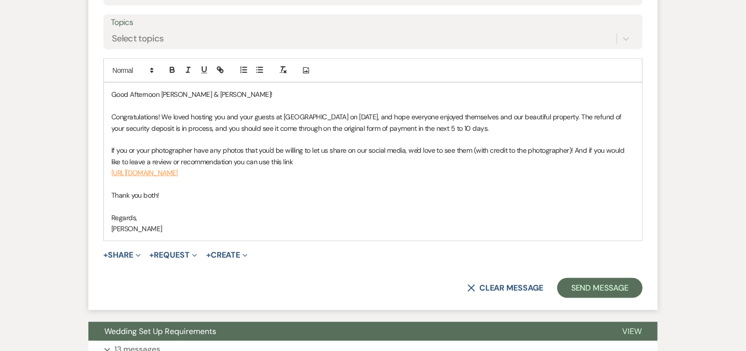
scroll to position [499, 0]
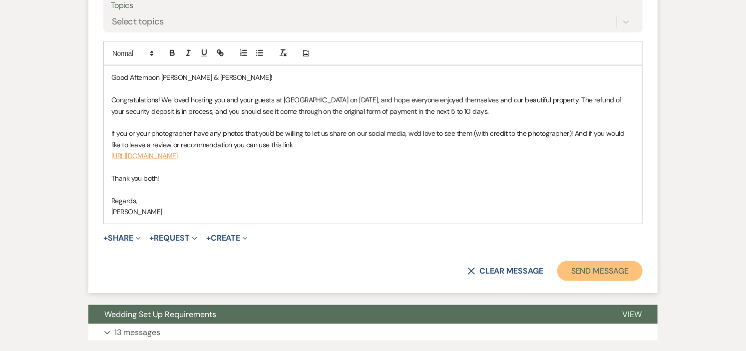
click at [577, 266] on button "Send Message" at bounding box center [599, 271] width 85 height 20
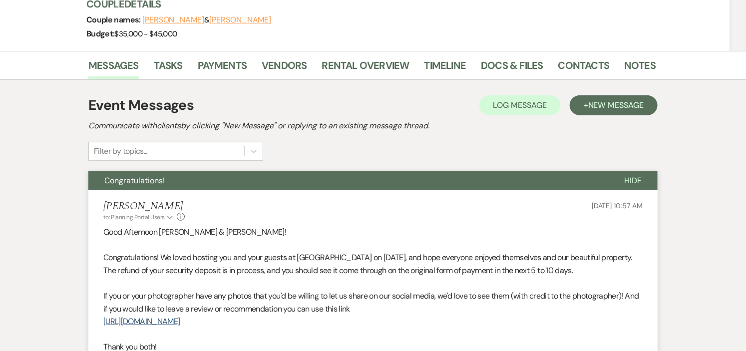
scroll to position [0, 0]
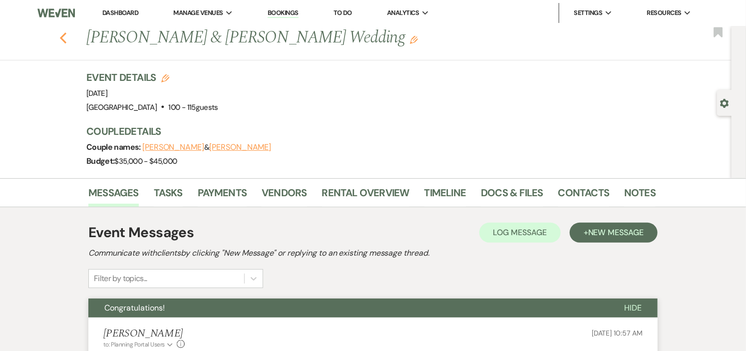
click at [67, 38] on icon "Previous" at bounding box center [62, 38] width 7 height 12
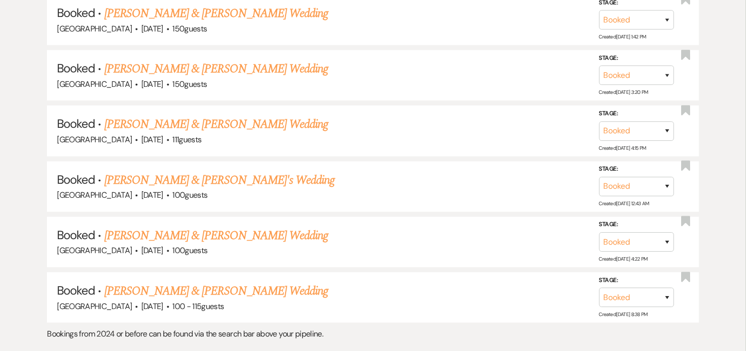
scroll to position [4578, 0]
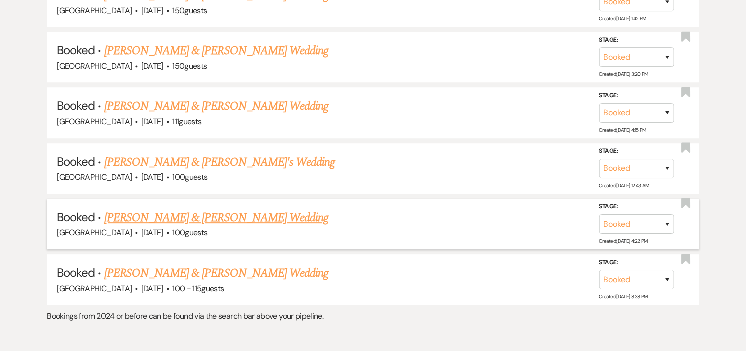
click at [236, 209] on link "[PERSON_NAME] & [PERSON_NAME] Wedding" at bounding box center [216, 218] width 224 height 18
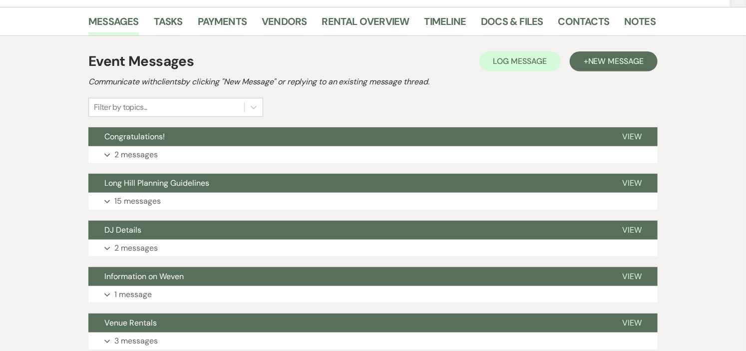
scroll to position [97, 0]
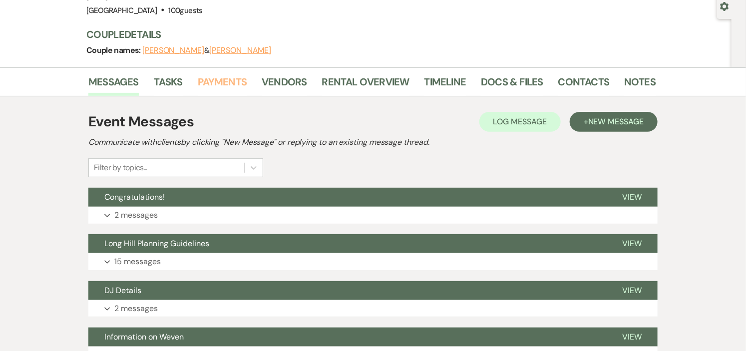
click at [224, 79] on link "Payments" at bounding box center [222, 85] width 49 height 22
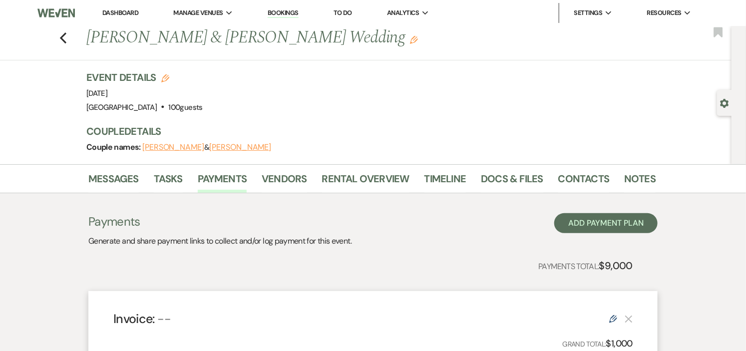
click at [110, 11] on link "Dashboard" at bounding box center [120, 12] width 36 height 8
